Goal: Information Seeking & Learning: Learn about a topic

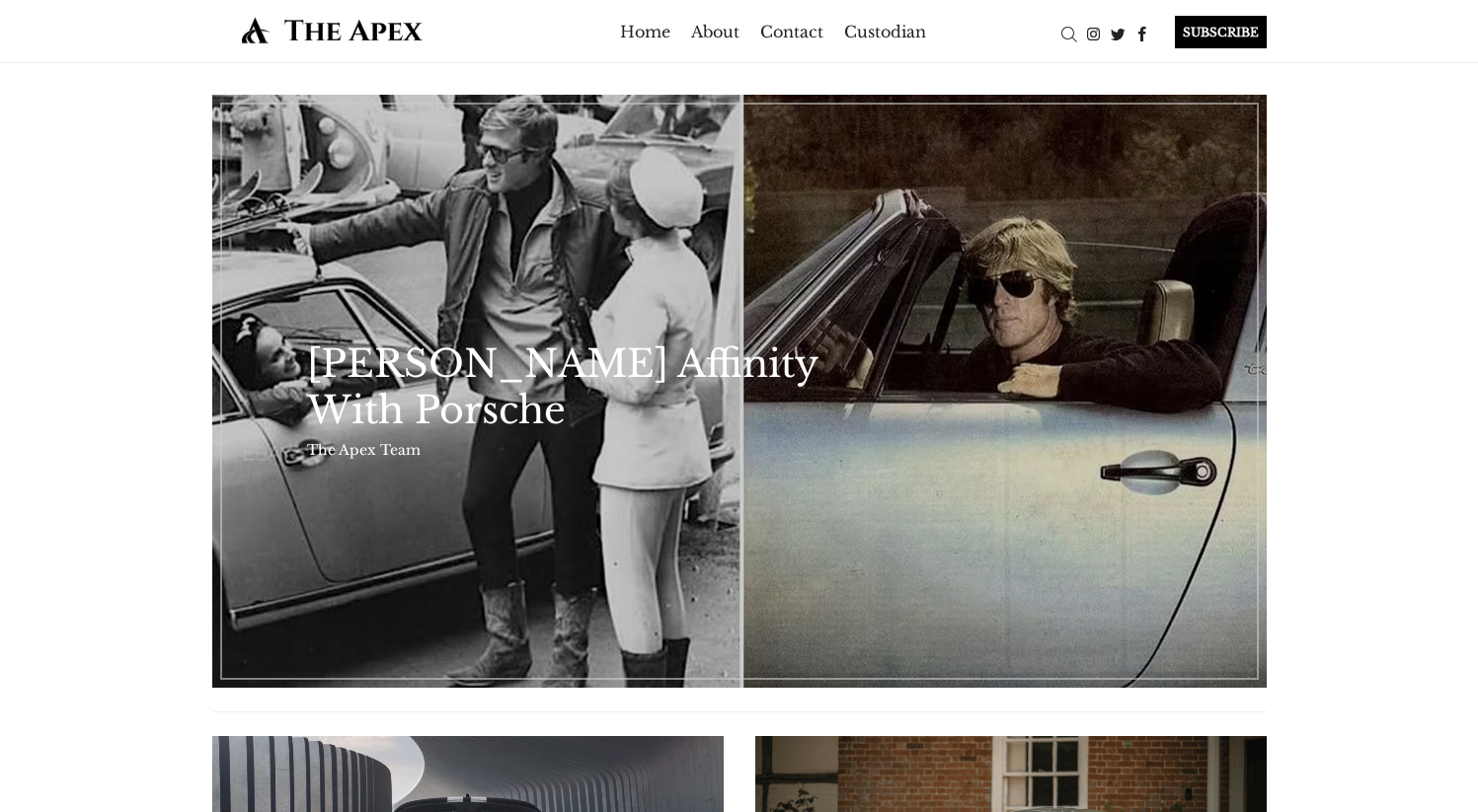
scroll to position [692, 0]
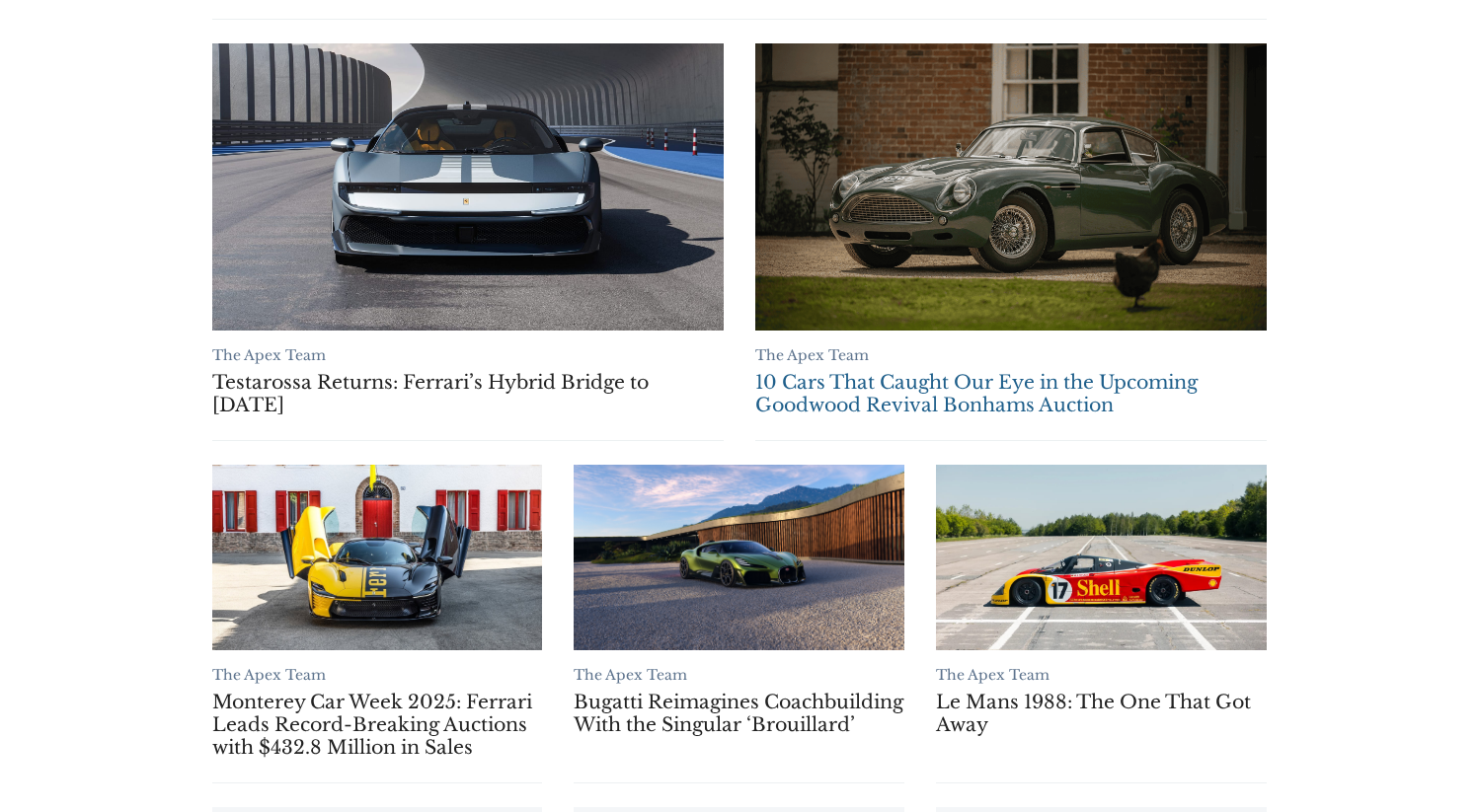
click at [1127, 280] on link "10 Cars That Caught Our Eye in the Upcoming Goodwood Revival Bonhams Auction" at bounding box center [1010, 187] width 511 height 287
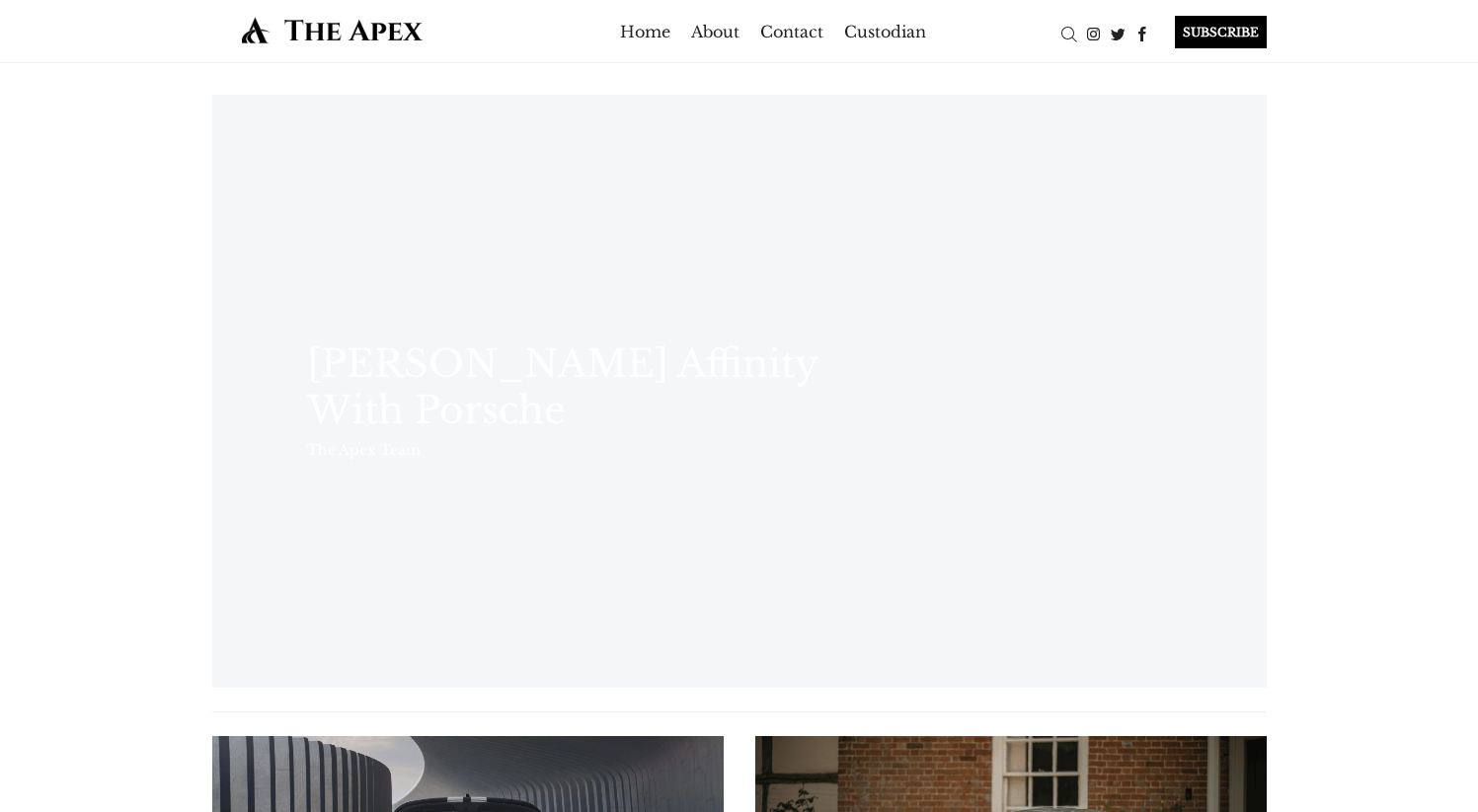
scroll to position [692, 0]
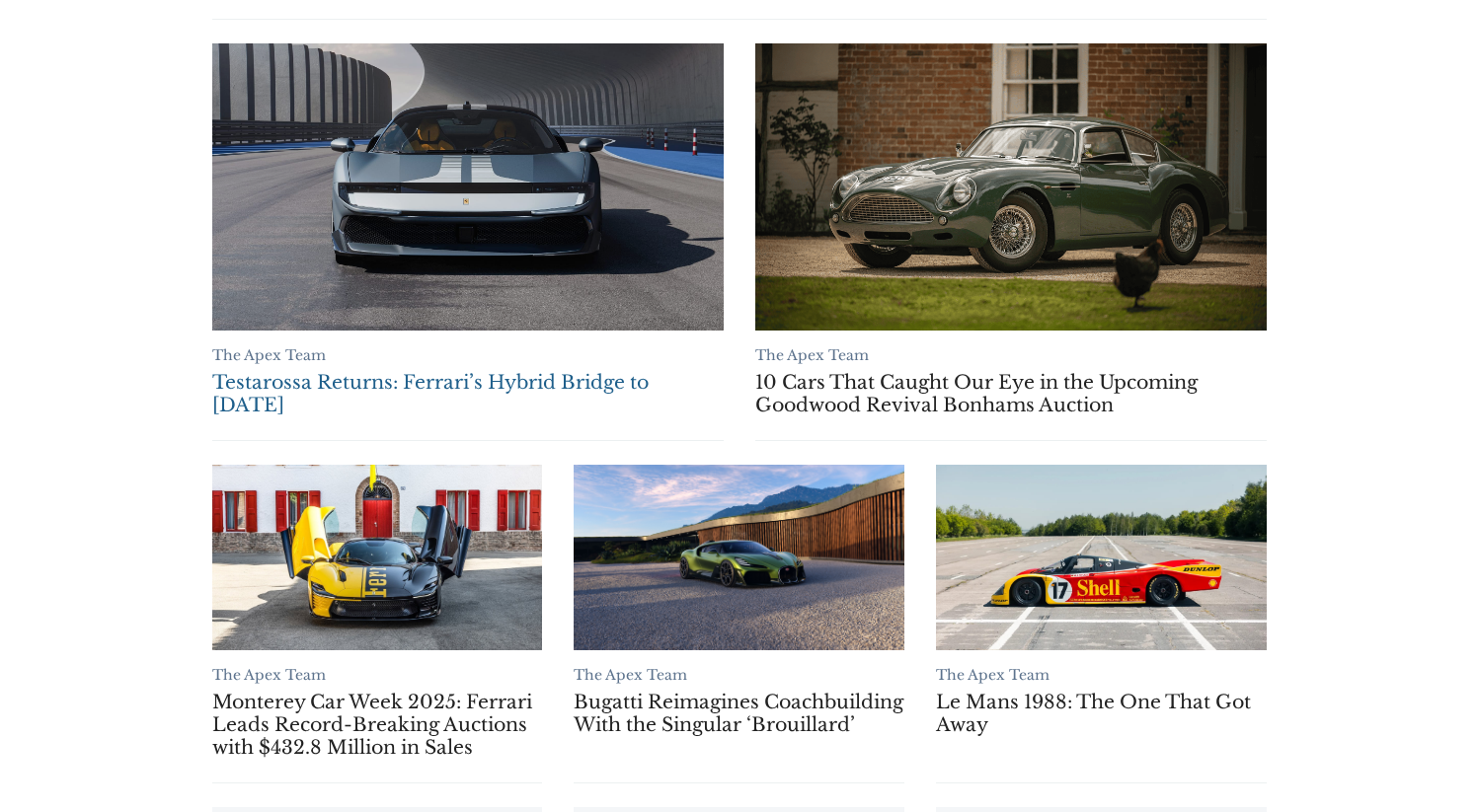
click at [487, 280] on link "Testarossa Returns: Ferrari’s Hybrid Bridge to Tomorrow" at bounding box center [468, 187] width 511 height 287
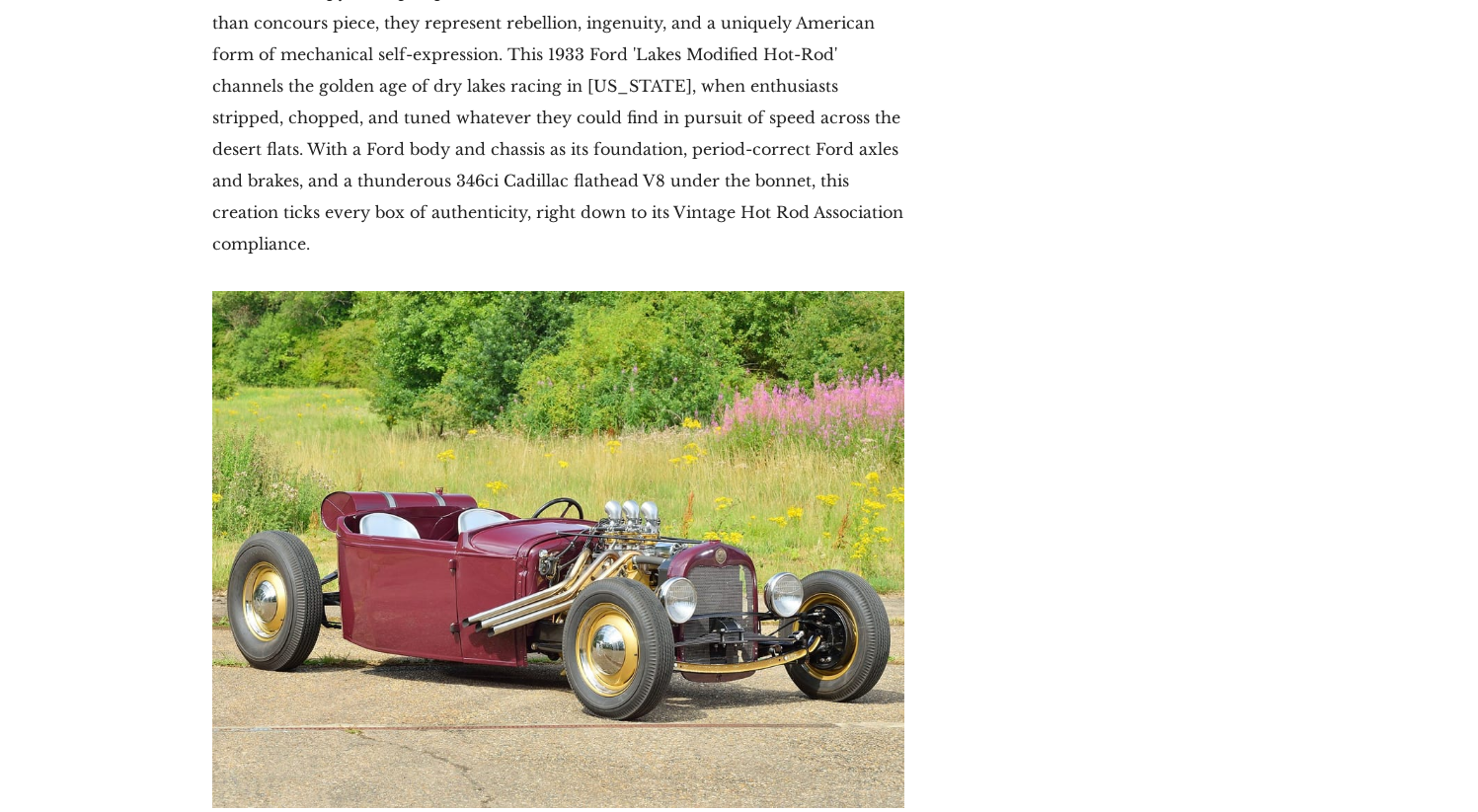
scroll to position [6461, 0]
